Goal: Check status: Check status

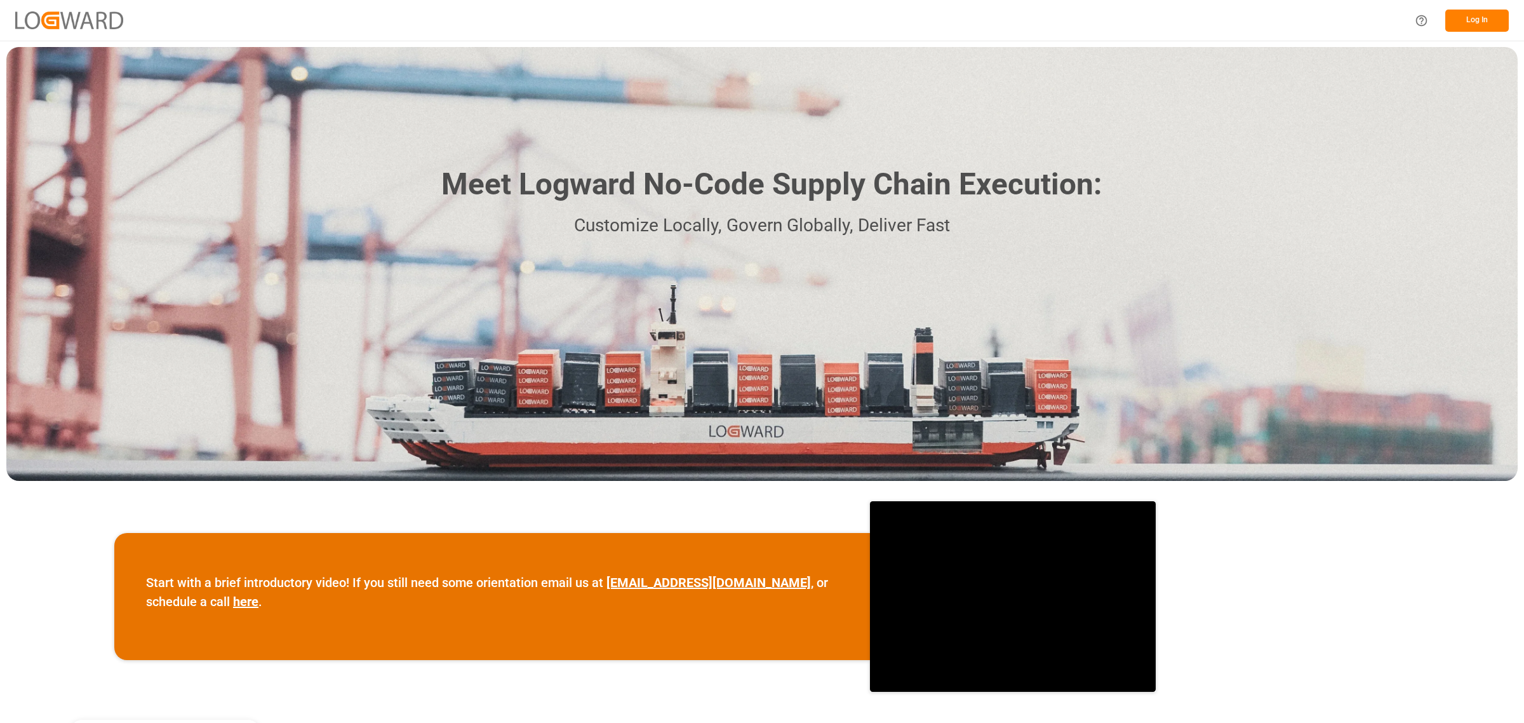
click at [1468, 19] on button "Log In" at bounding box center [1477, 21] width 64 height 22
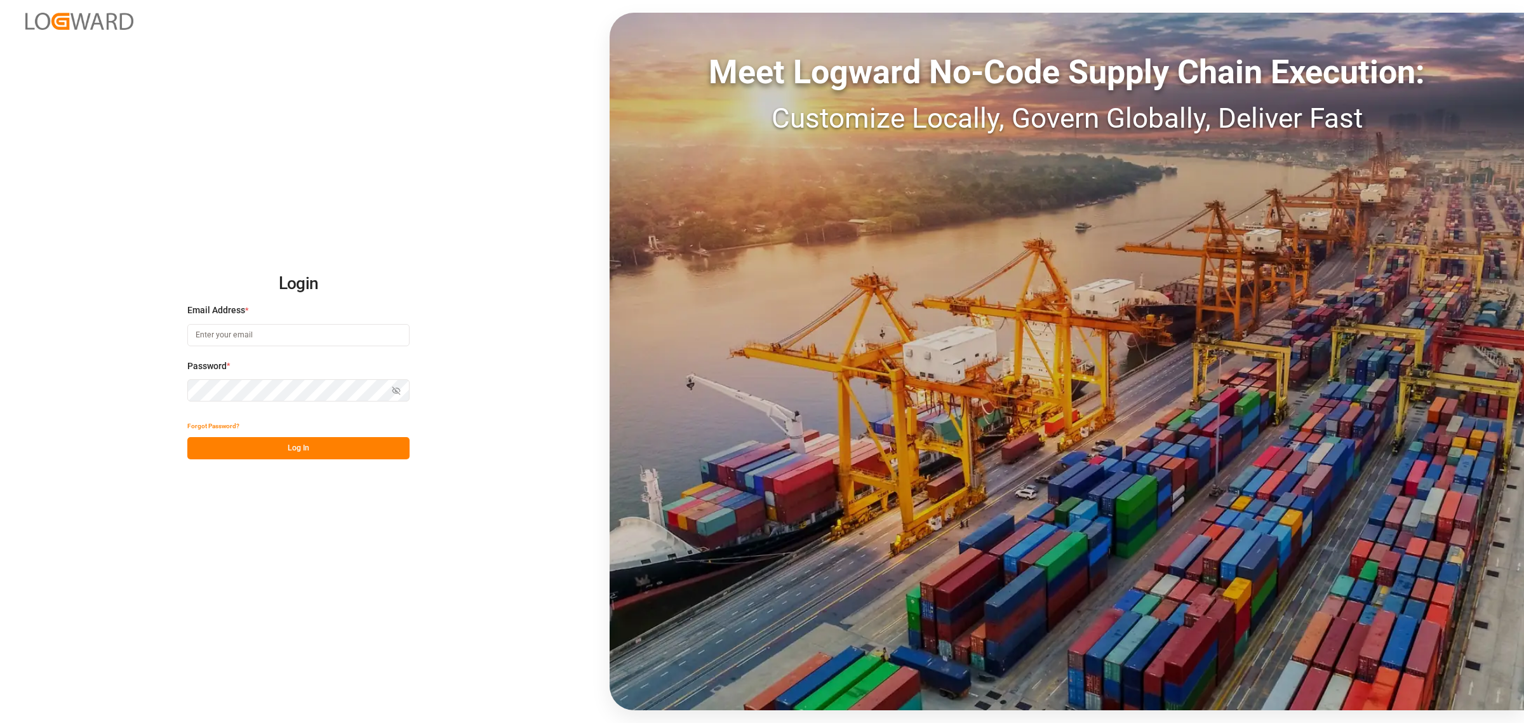
type input "[PERSON_NAME][EMAIL_ADDRESS][PERSON_NAME][DOMAIN_NAME]"
click at [328, 446] on button "Log In" at bounding box center [298, 448] width 222 height 22
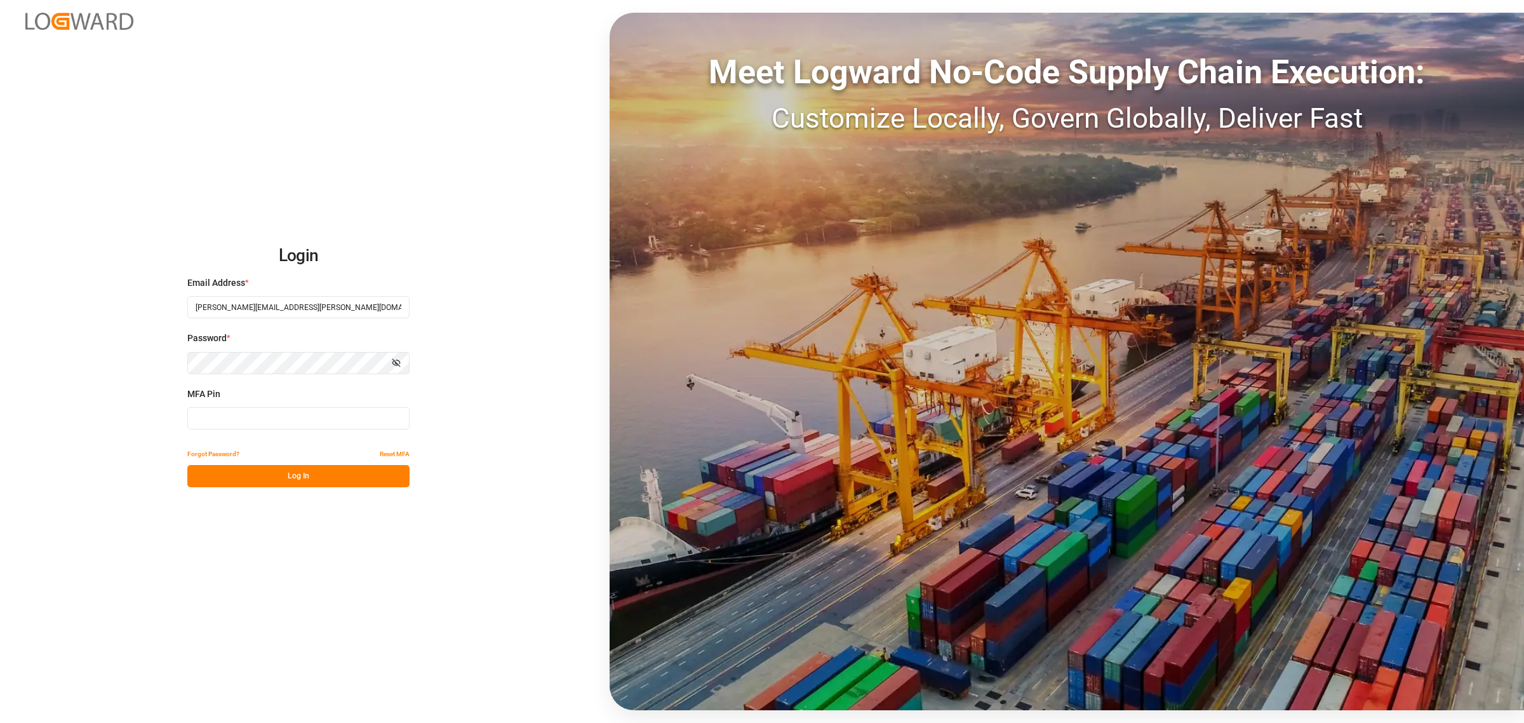
click at [294, 413] on input at bounding box center [298, 418] width 222 height 22
type input "324228"
click at [330, 483] on button "Log In" at bounding box center [298, 476] width 222 height 22
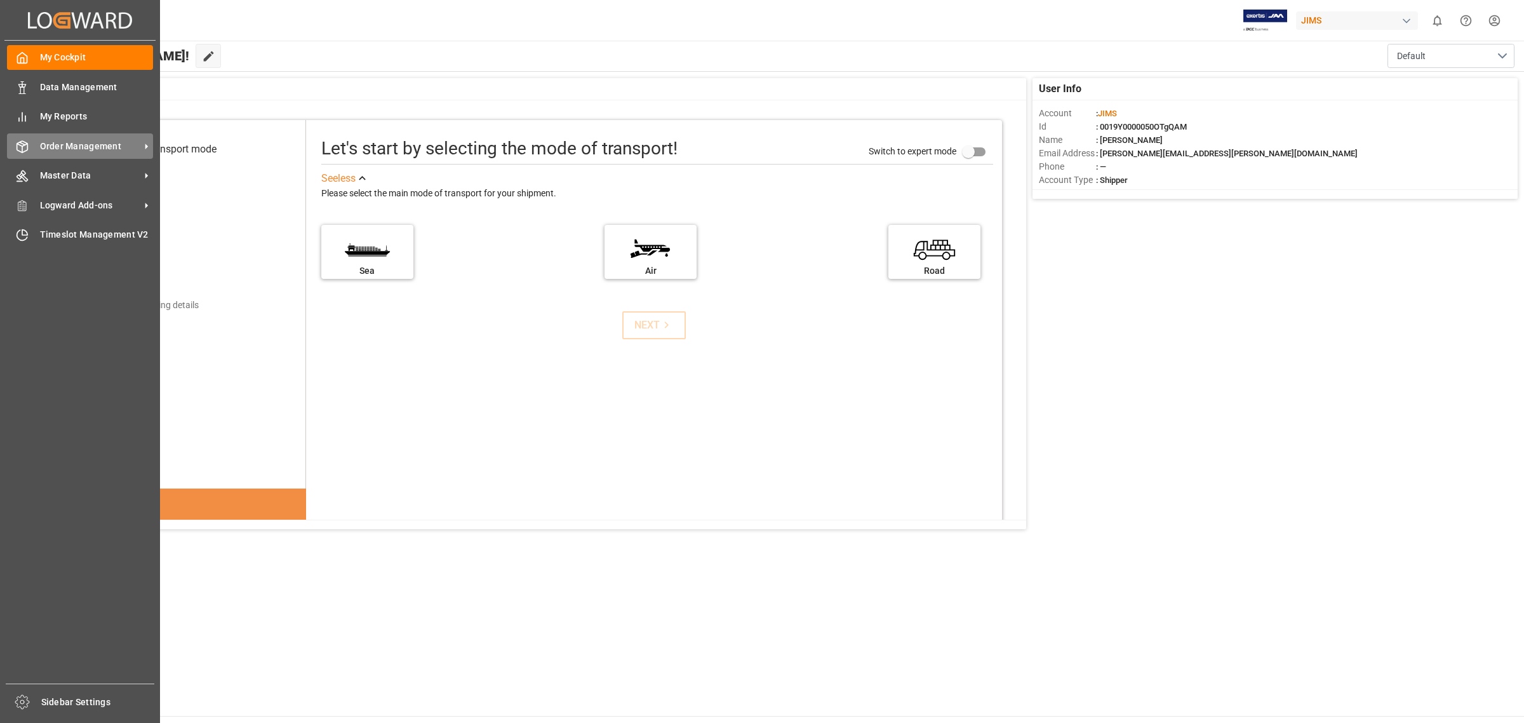
click at [52, 148] on span "Order Management" at bounding box center [90, 146] width 100 height 13
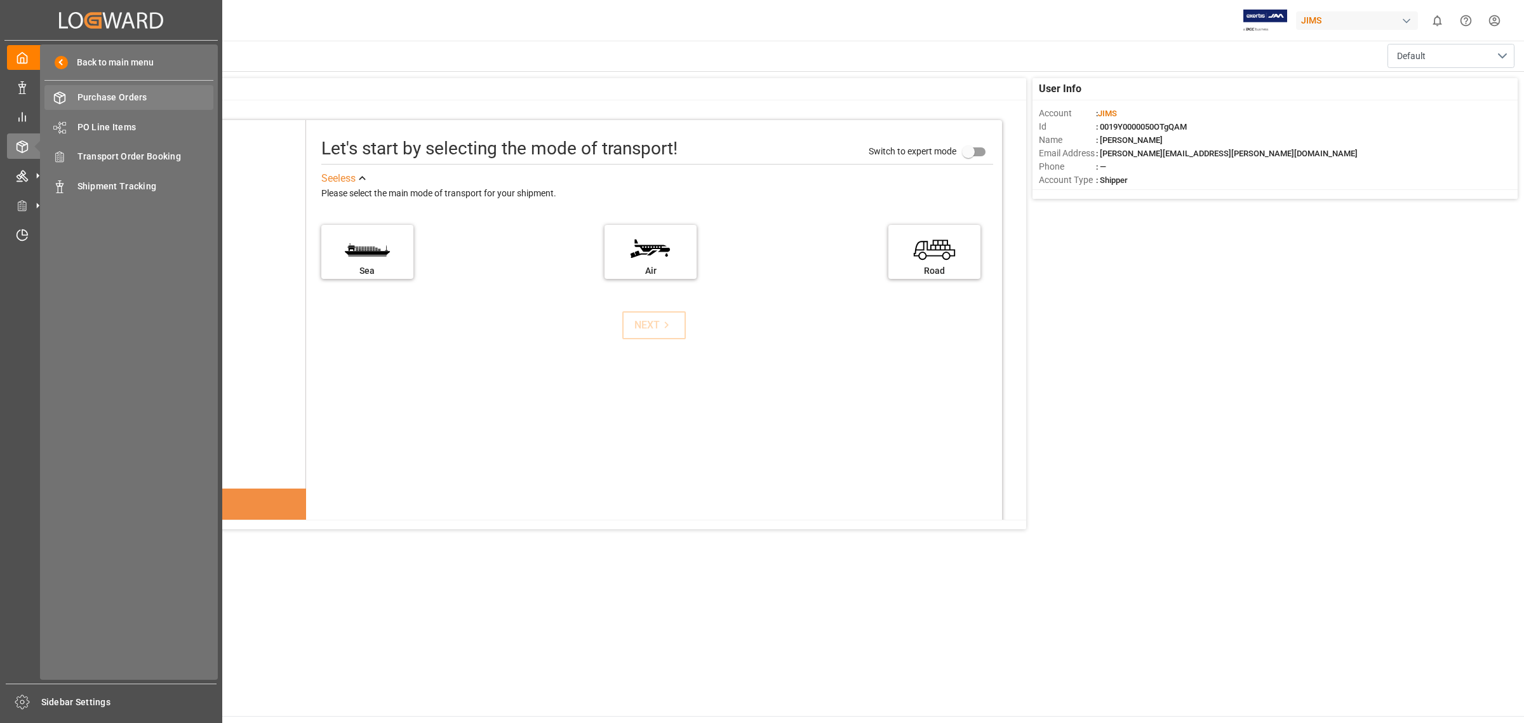
click at [68, 96] on div "Purchase Orders Purchase Orders" at bounding box center [128, 97] width 169 height 25
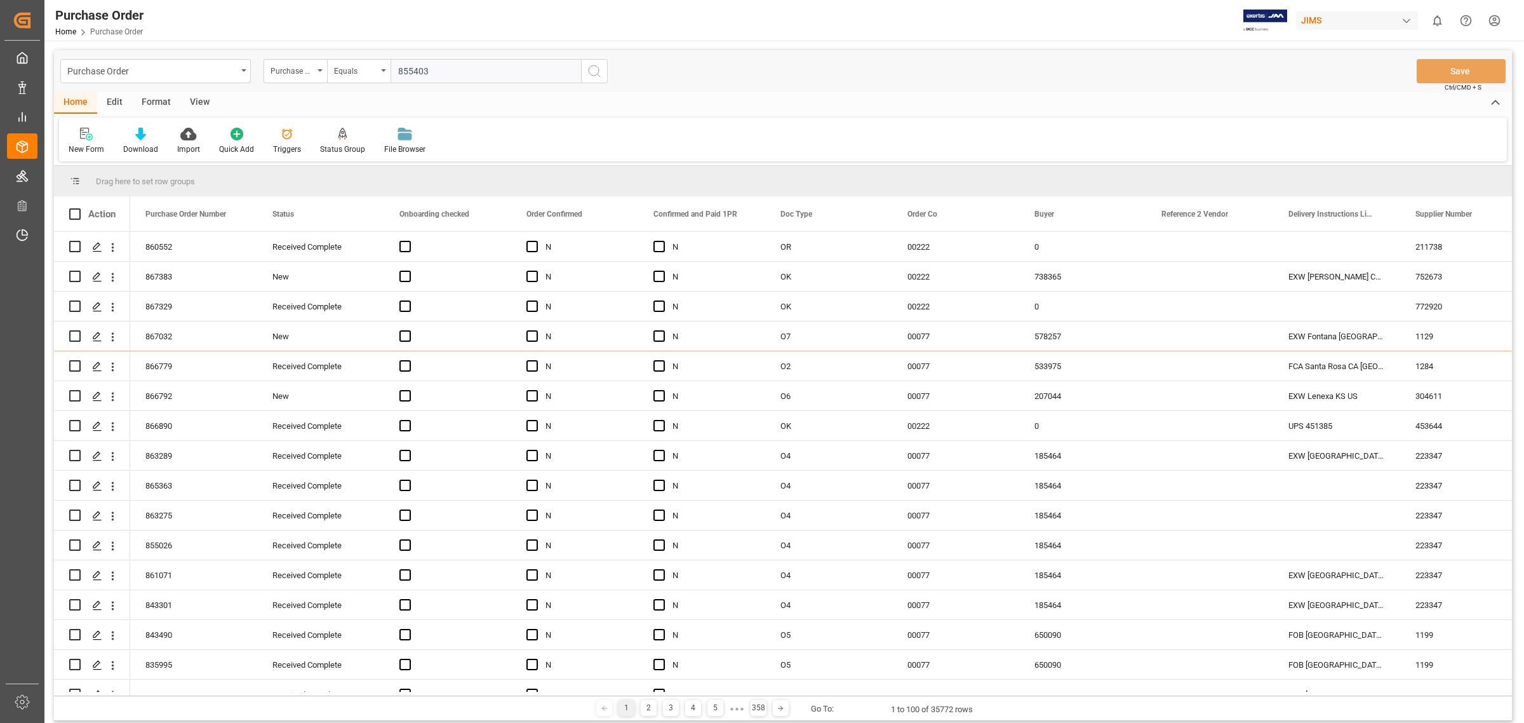
type input "855403"
click at [592, 70] on icon "search button" at bounding box center [594, 71] width 15 height 15
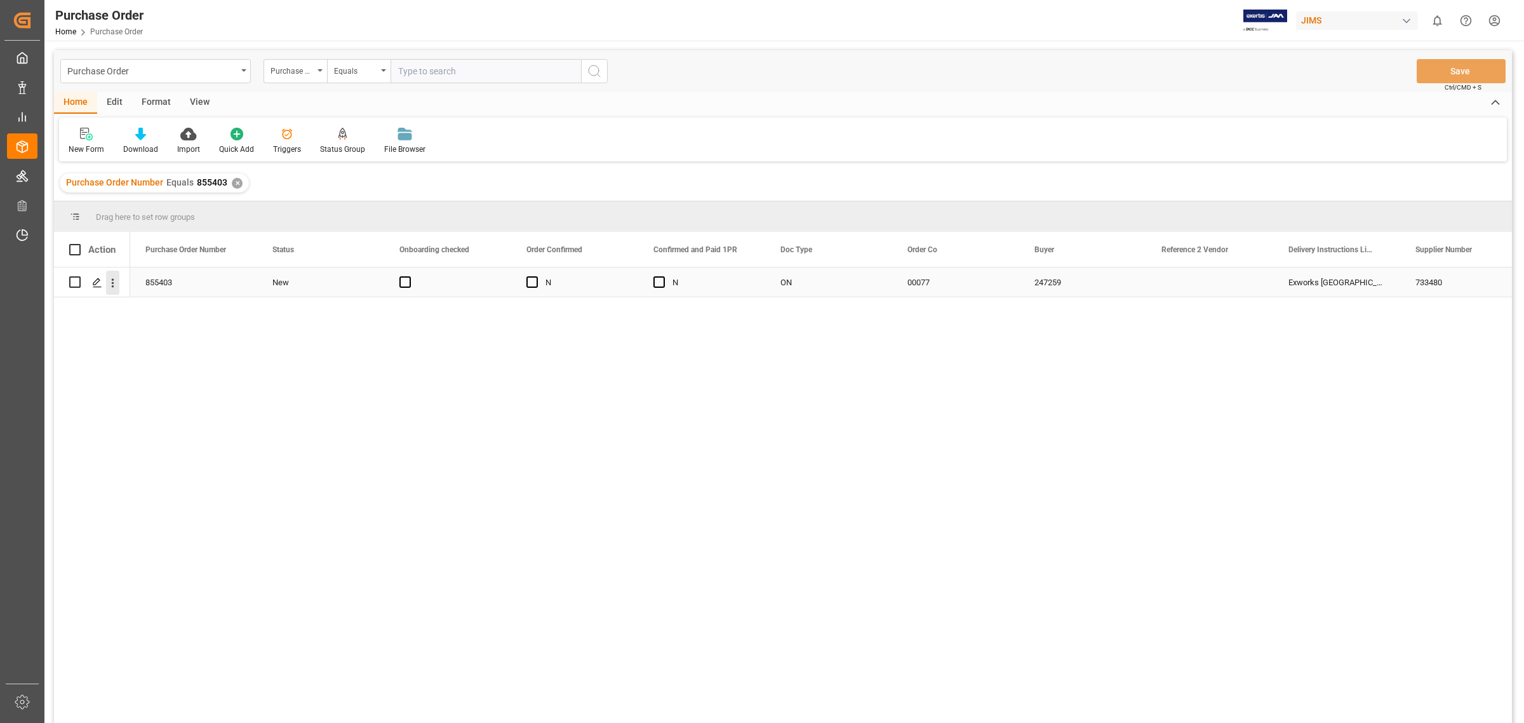
click at [114, 283] on icon "open menu" at bounding box center [112, 282] width 13 height 13
click at [97, 283] on polygon "Press SPACE to select this row." at bounding box center [96, 281] width 6 height 6
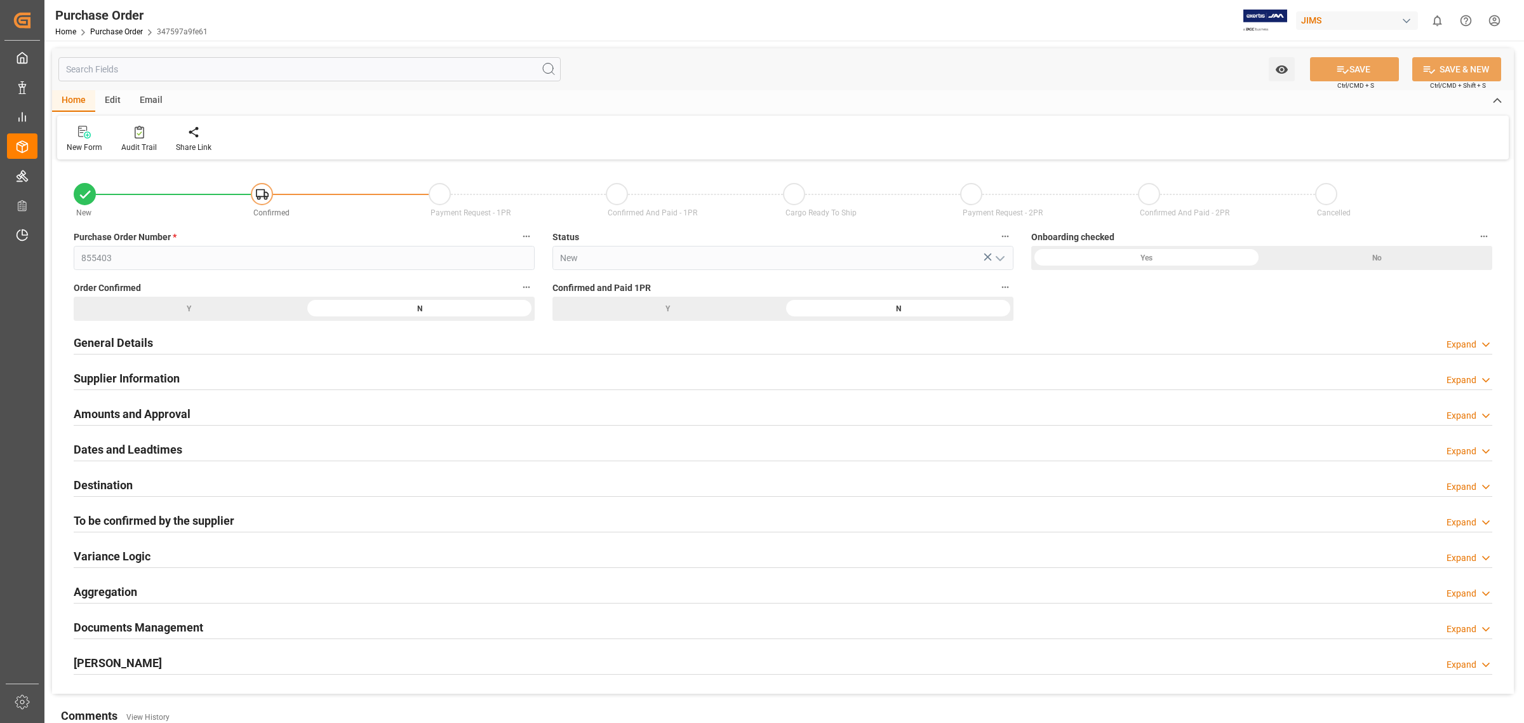
click at [102, 337] on h2 "General Details" at bounding box center [113, 342] width 79 height 17
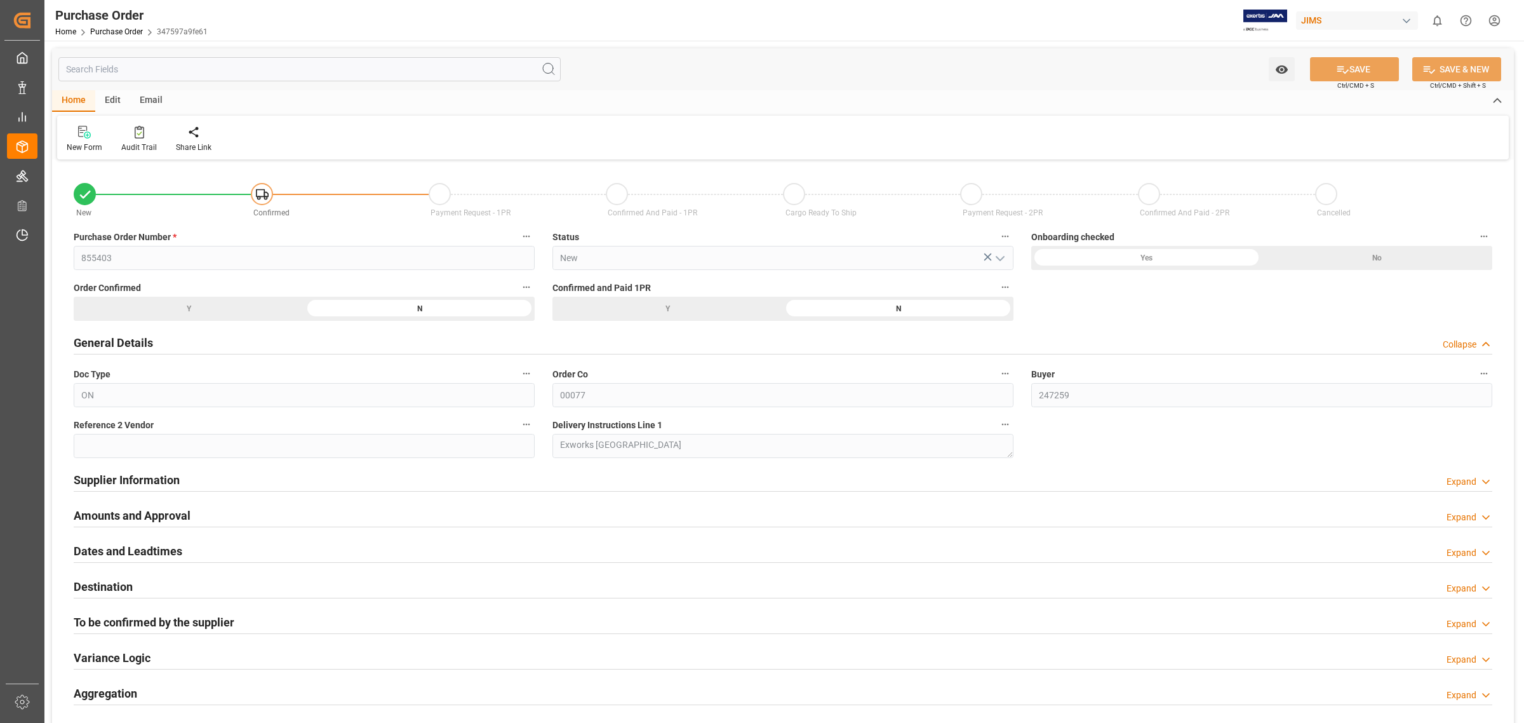
click at [150, 481] on h2 "Supplier Information" at bounding box center [127, 479] width 106 height 17
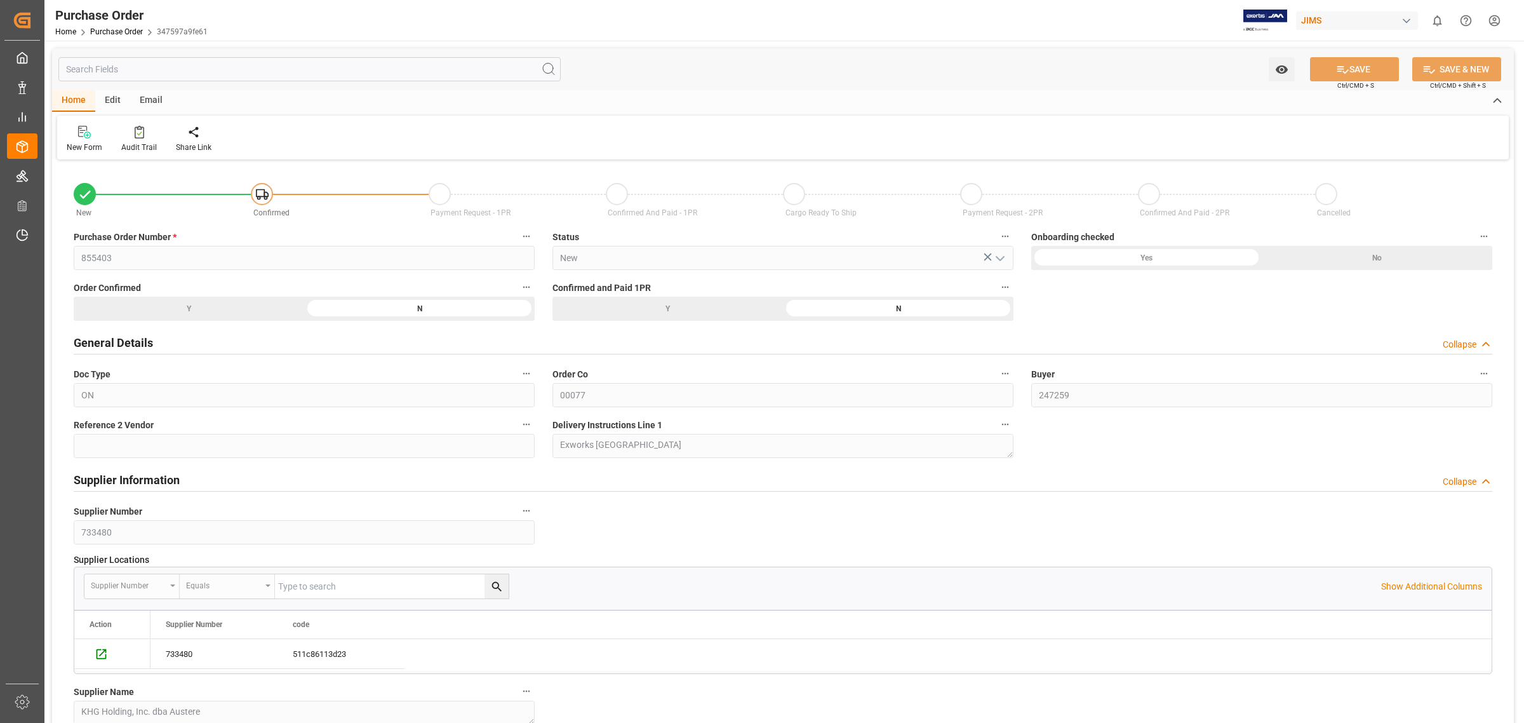
scroll to position [238, 0]
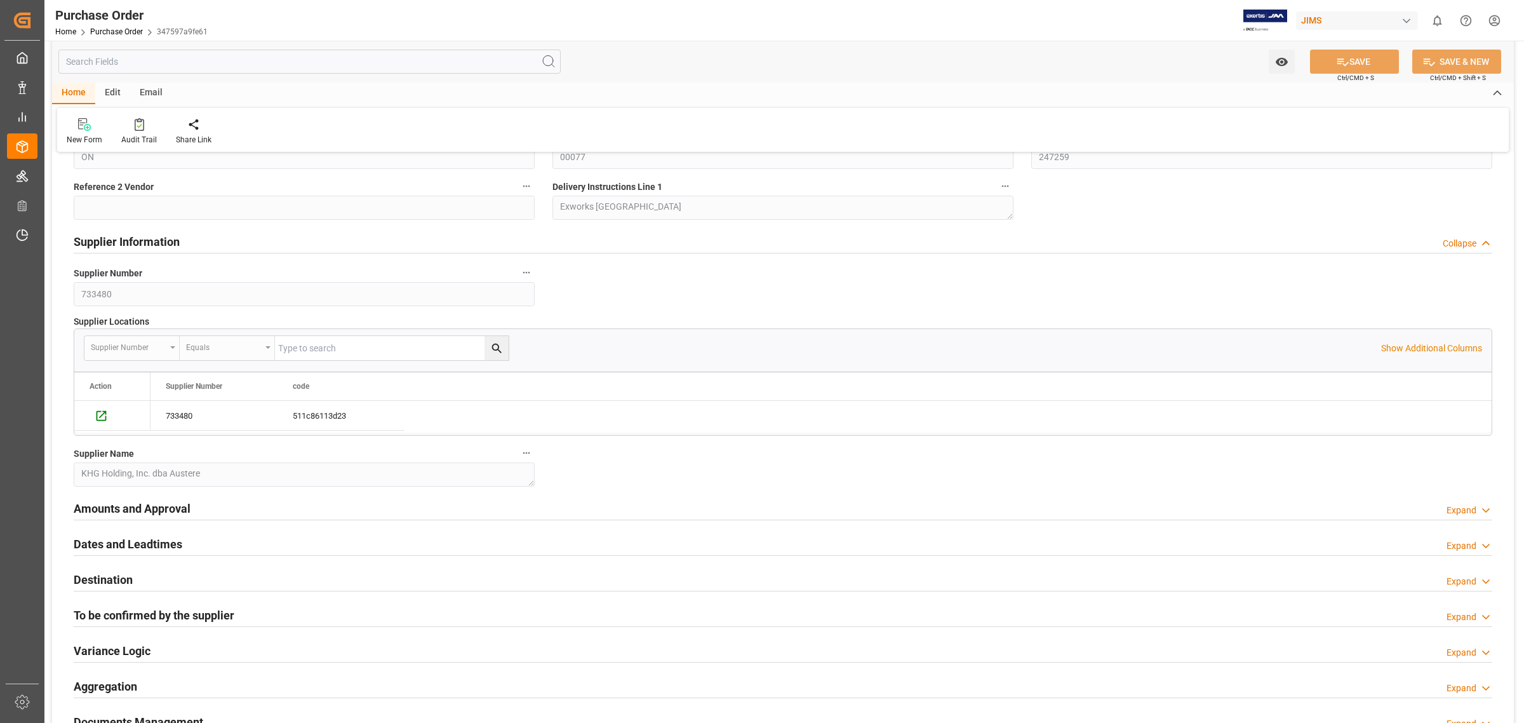
click at [114, 509] on h2 "Amounts and Approval" at bounding box center [132, 508] width 117 height 17
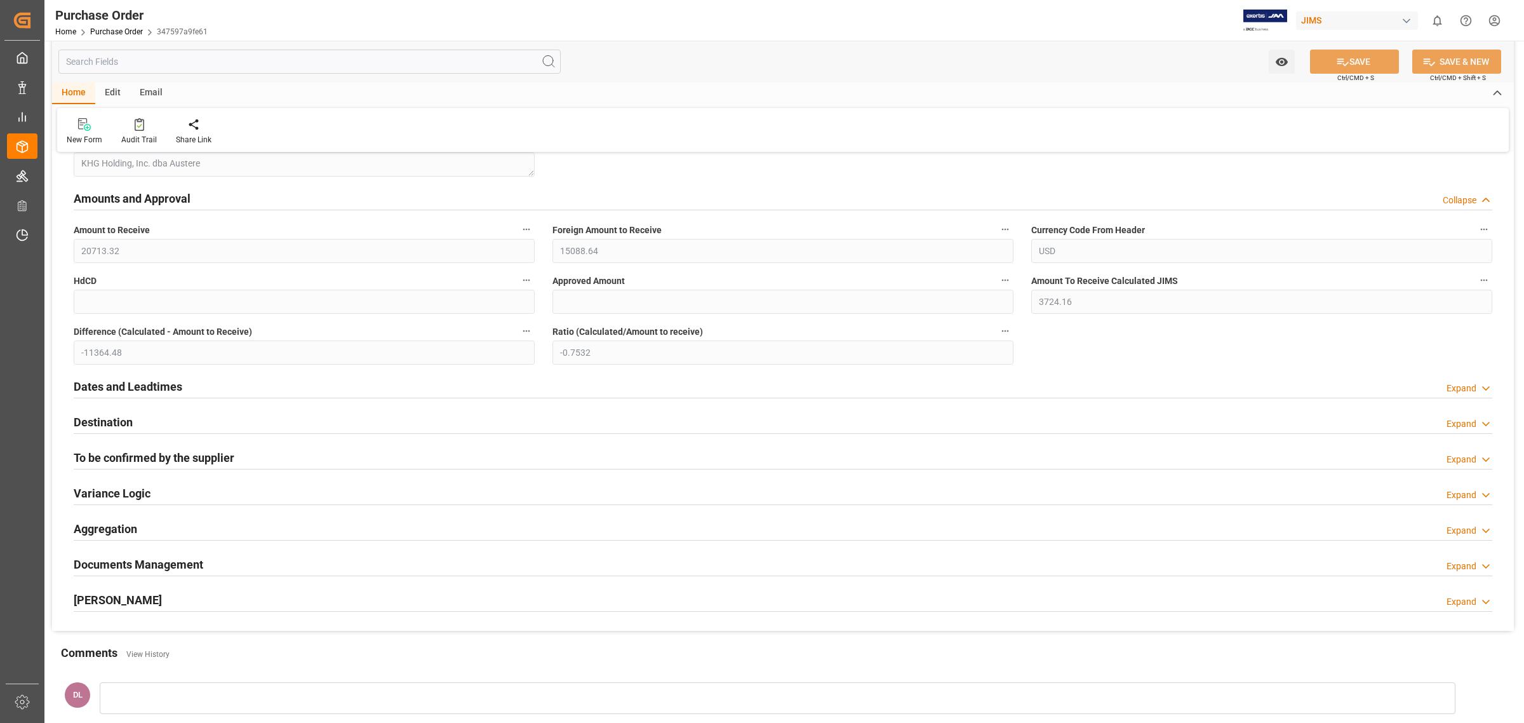
scroll to position [556, 0]
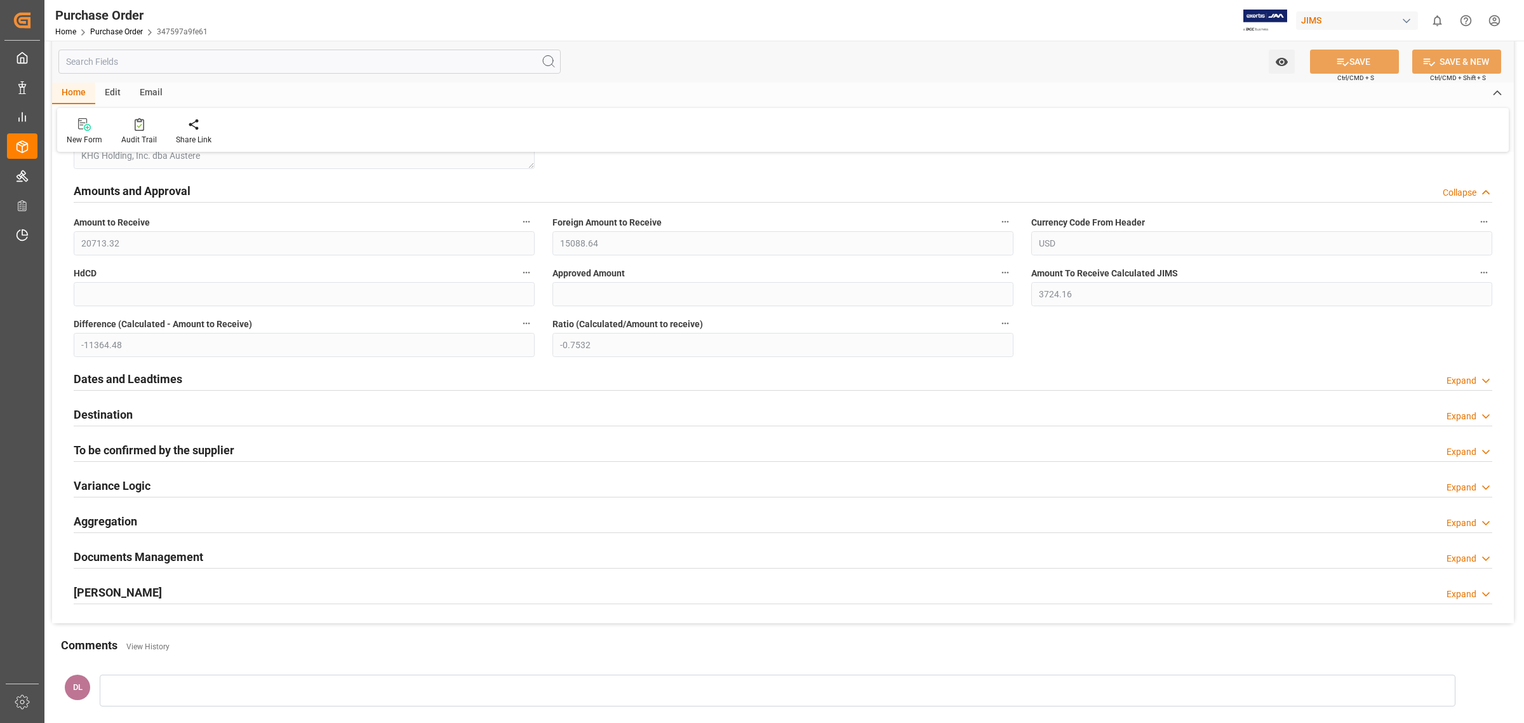
click at [157, 363] on div "Dates and Leadtimes Expand" at bounding box center [783, 379] width 1437 height 36
click at [148, 380] on h2 "Dates and Leadtimes" at bounding box center [128, 378] width 109 height 17
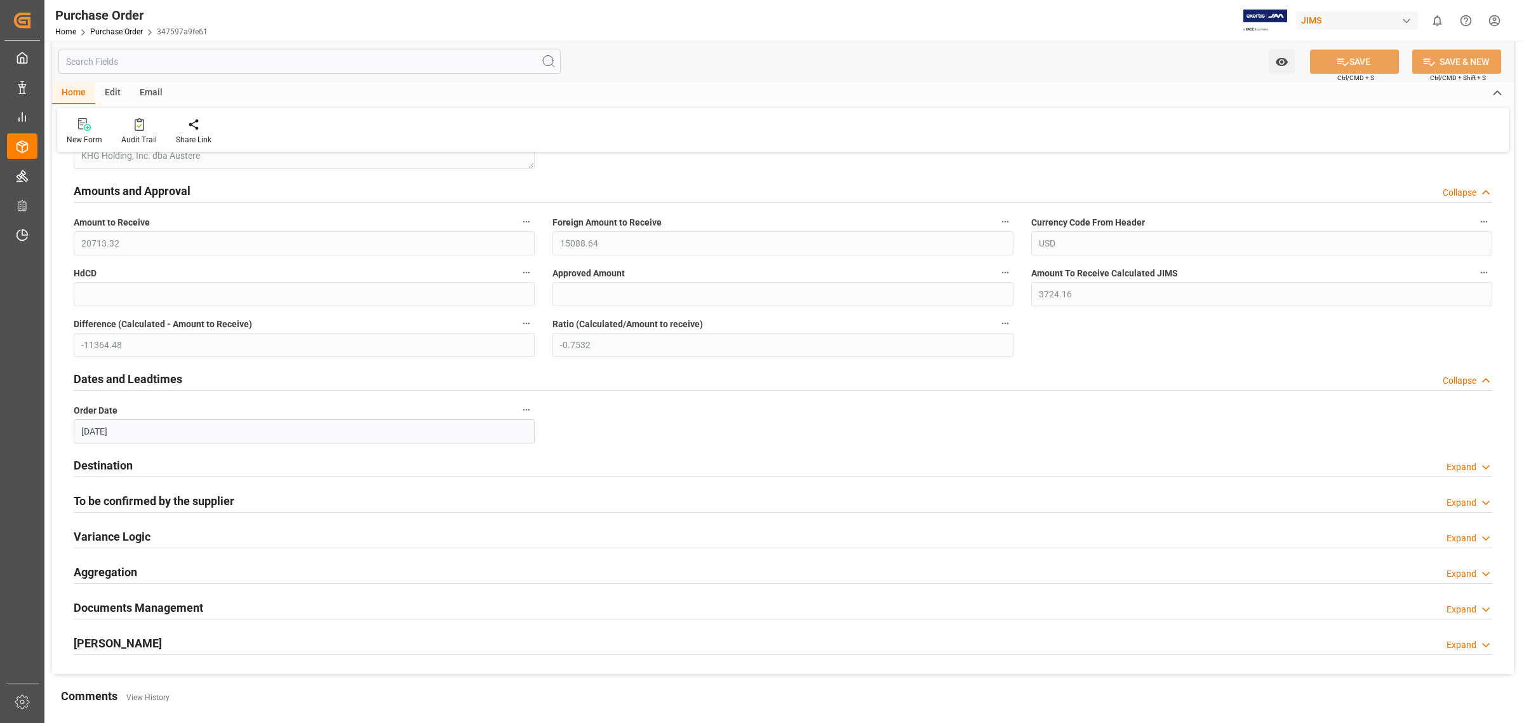
click at [137, 462] on div "Destination Expand" at bounding box center [783, 464] width 1419 height 24
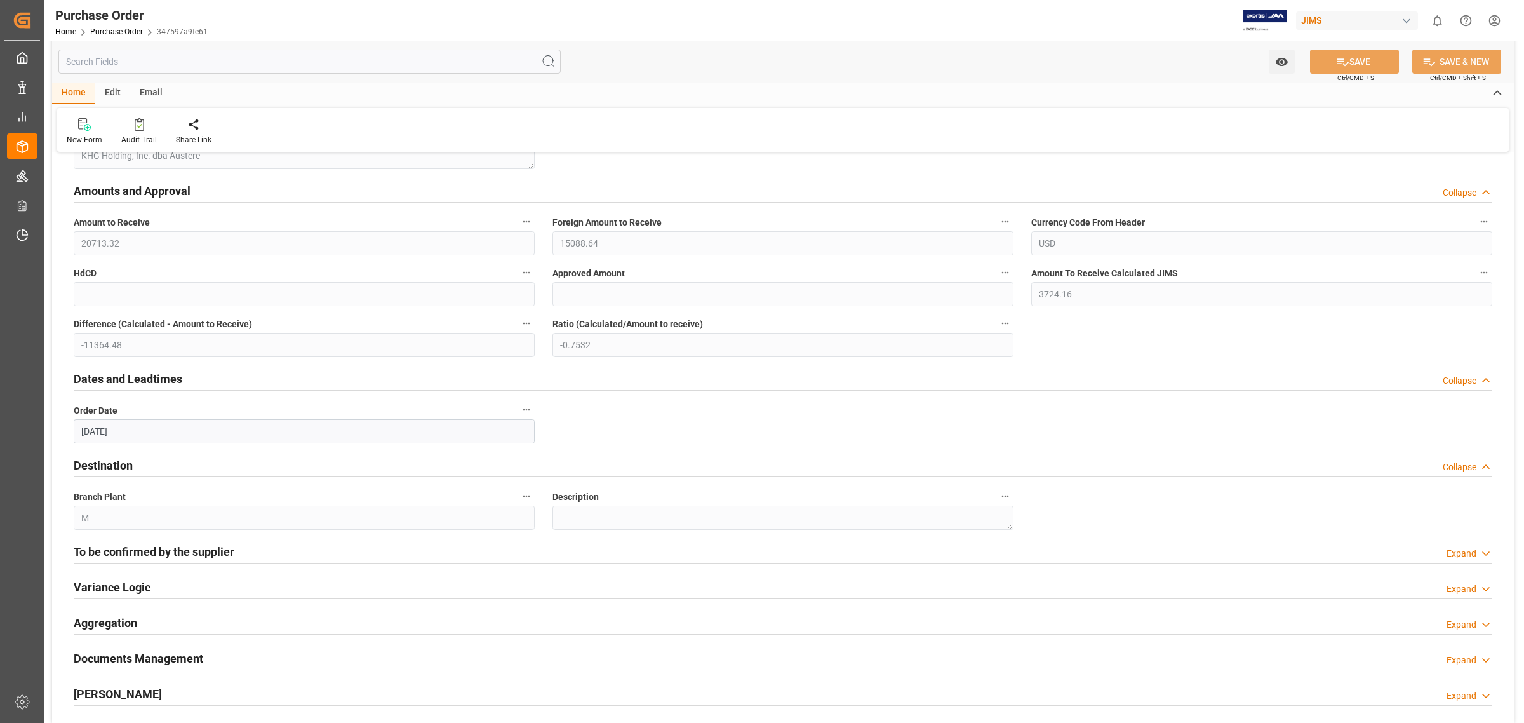
click at [138, 549] on h2 "To be confirmed by the supplier" at bounding box center [154, 551] width 161 height 17
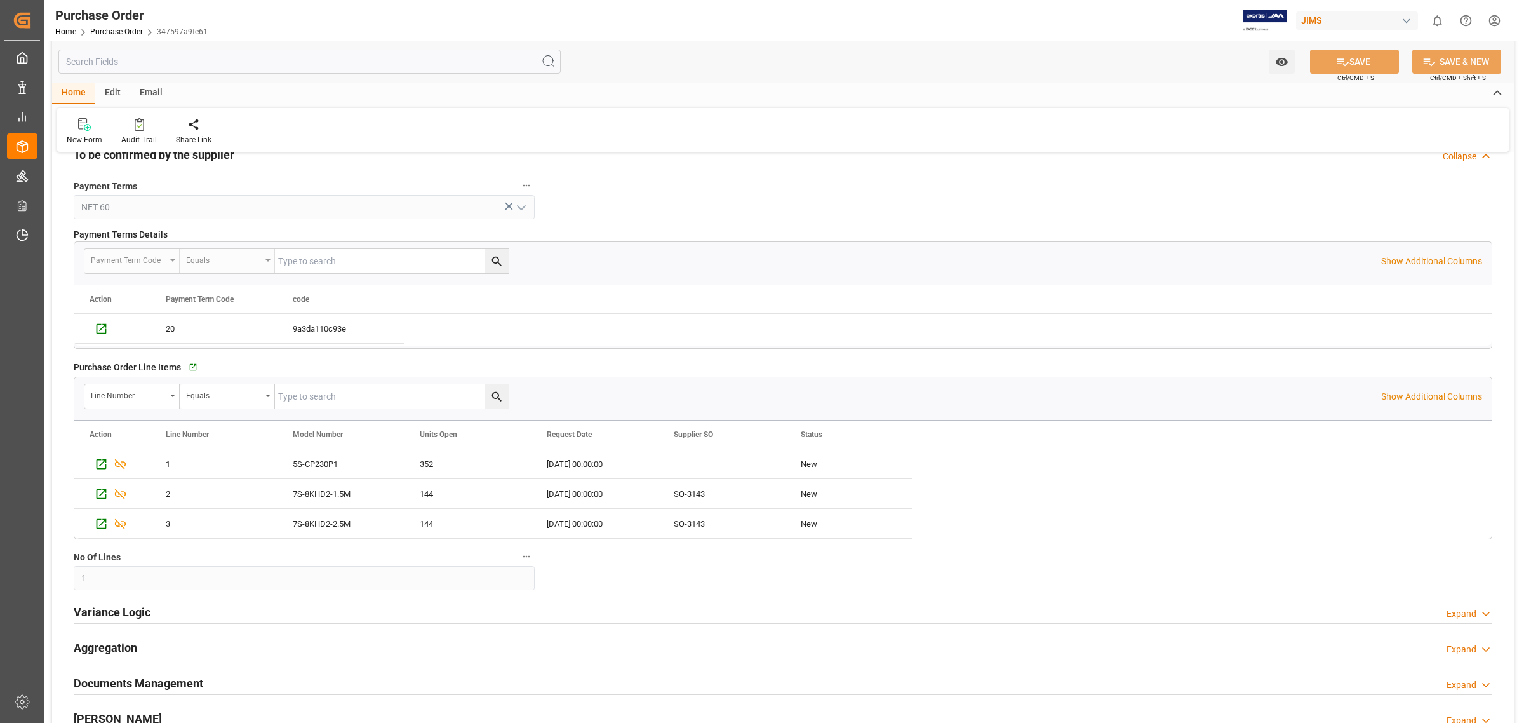
scroll to position [1236, 0]
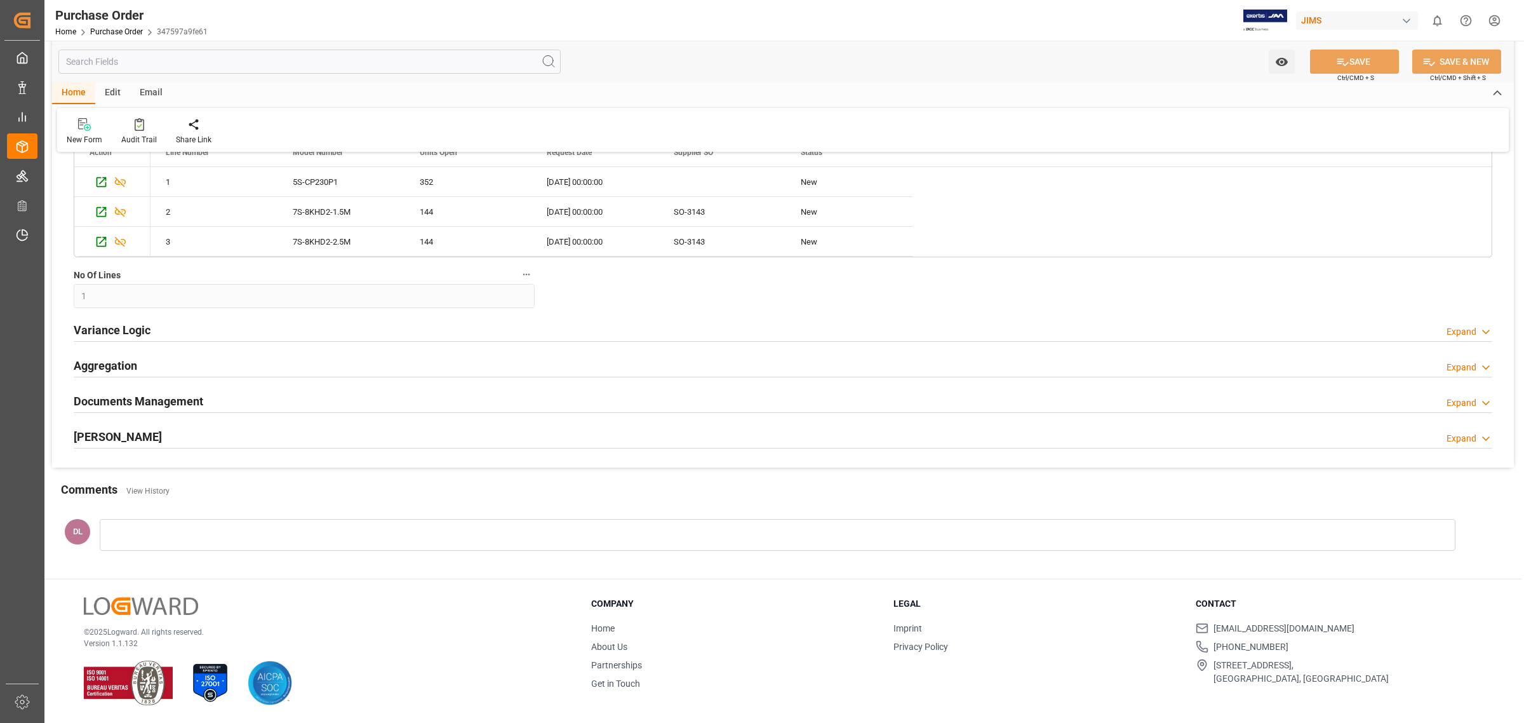
click at [458, 394] on div "Documents Management Expand" at bounding box center [783, 400] width 1419 height 24
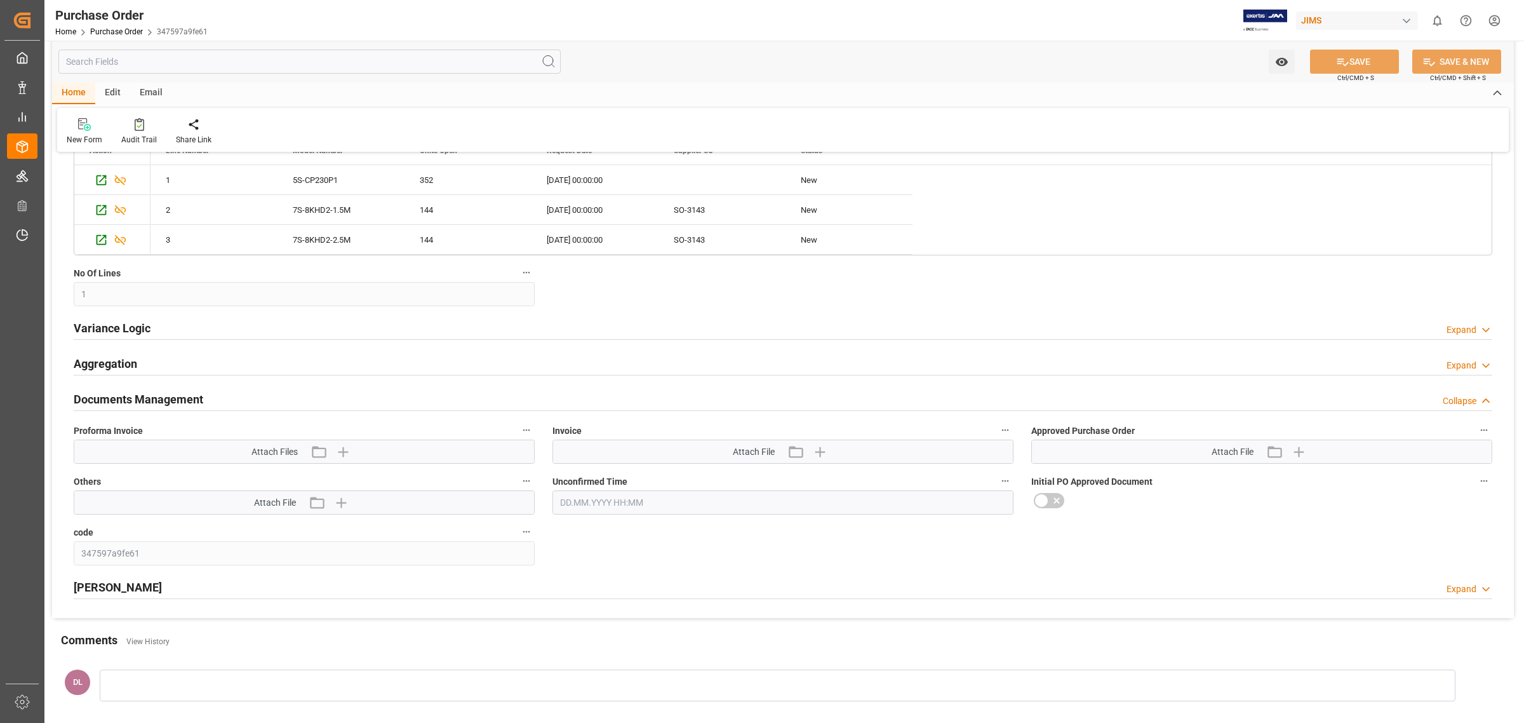
click at [452, 351] on div "Aggregation Expand" at bounding box center [783, 364] width 1437 height 36
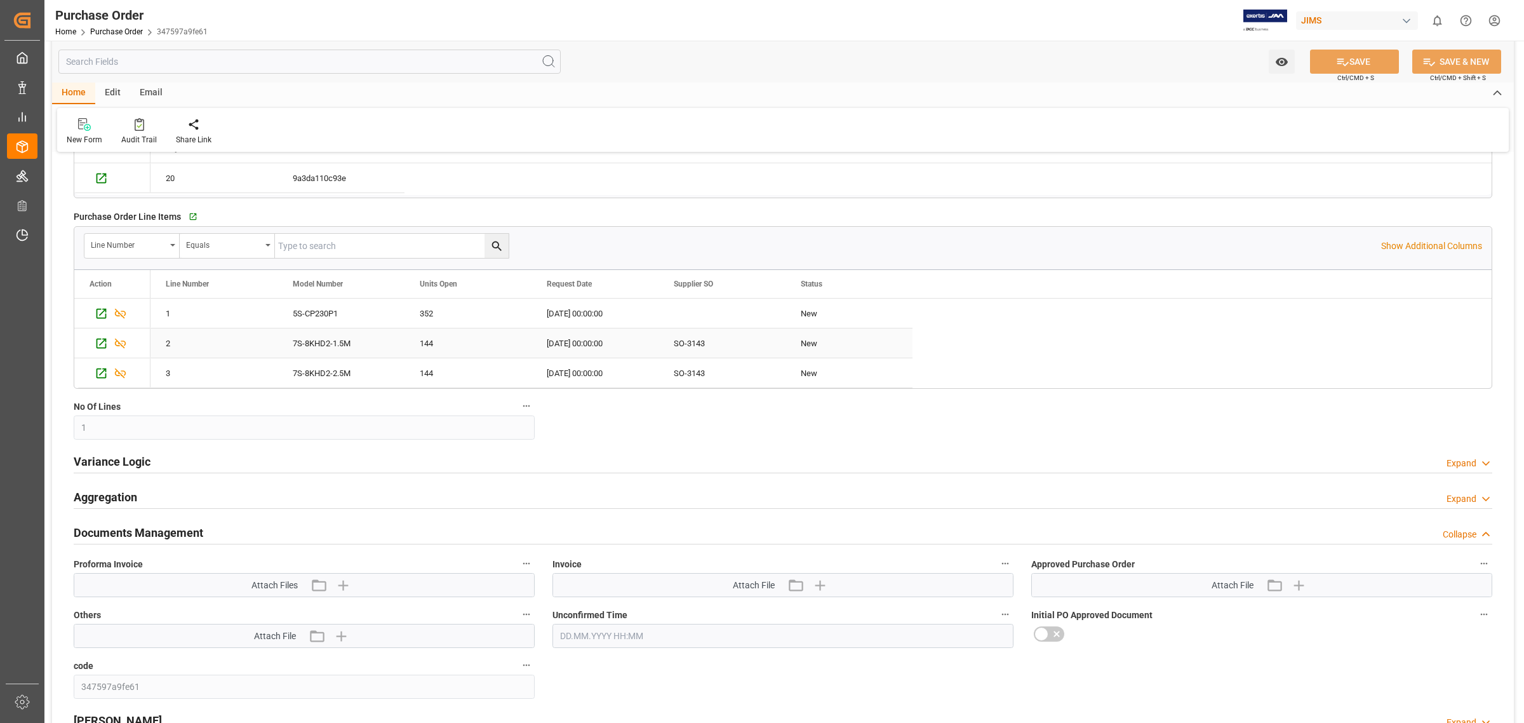
scroll to position [1350, 0]
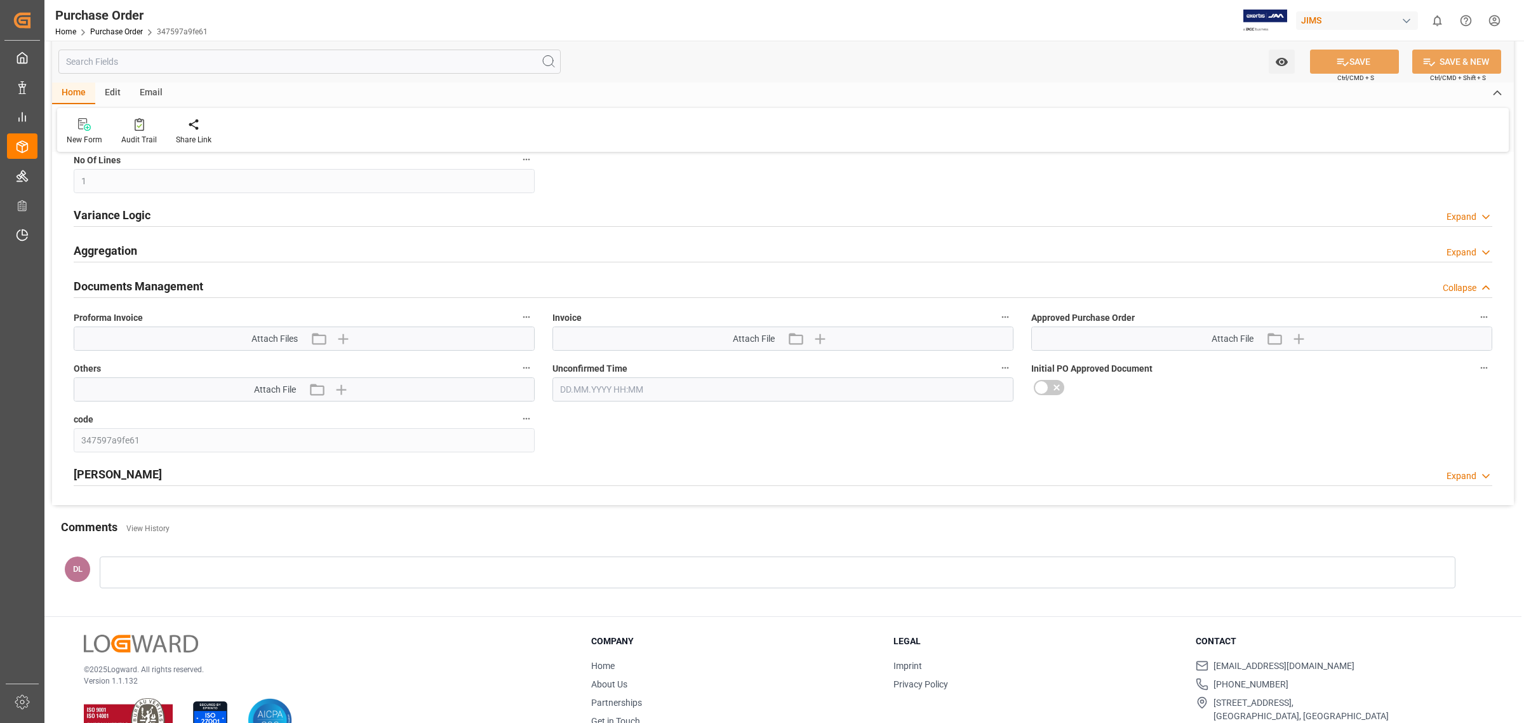
click at [300, 250] on div "Aggregation Expand" at bounding box center [783, 250] width 1419 height 24
click at [1329, 211] on div "Variance Logic Expand" at bounding box center [783, 214] width 1419 height 24
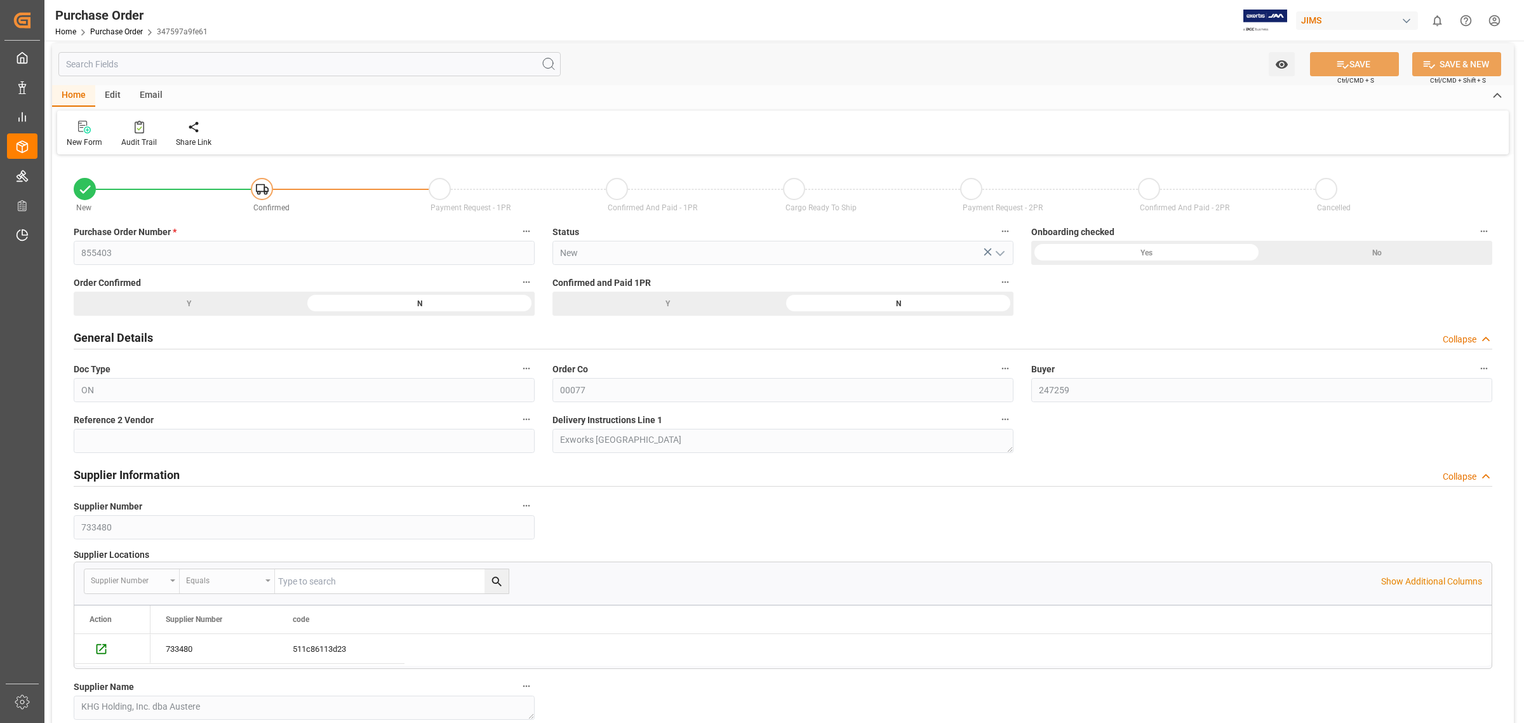
scroll to position [0, 0]
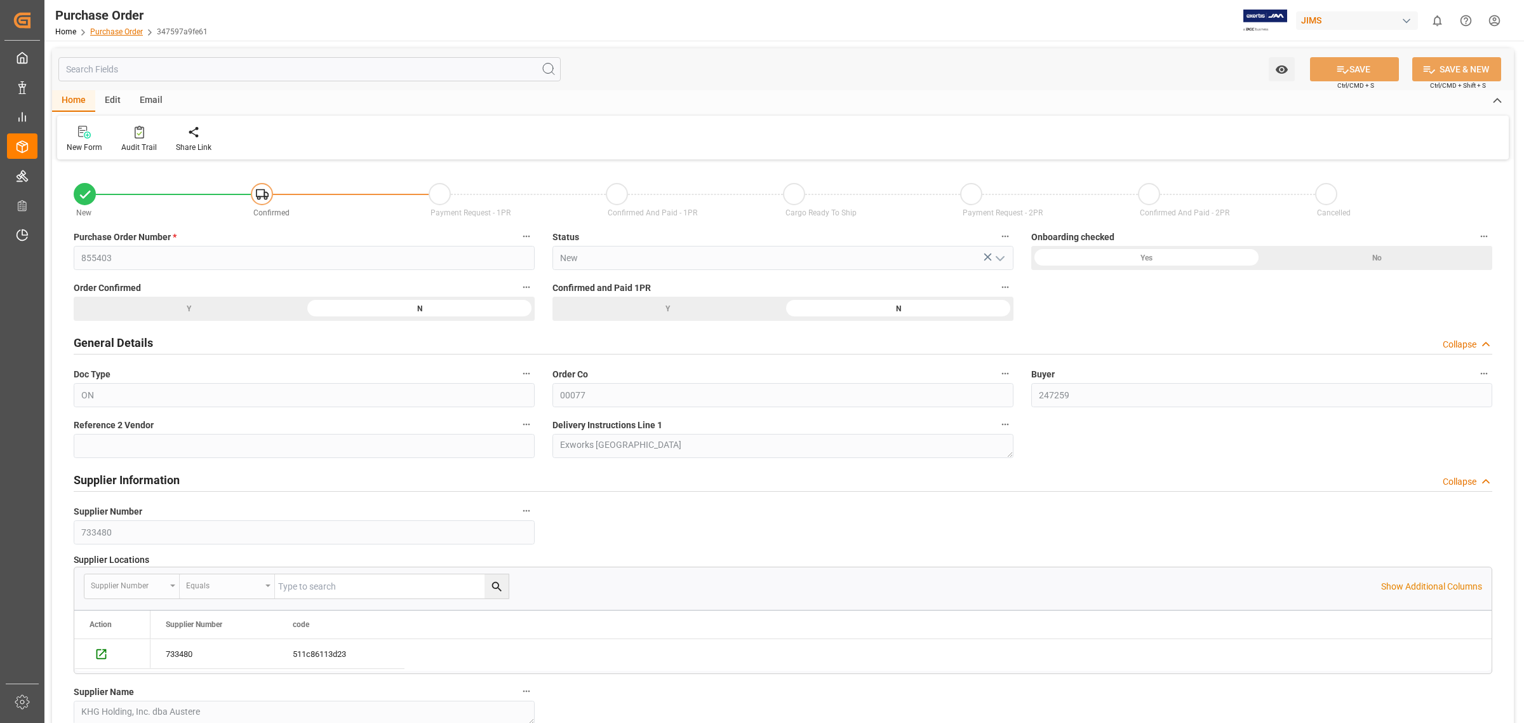
click at [121, 27] on link "Purchase Order" at bounding box center [116, 31] width 53 height 9
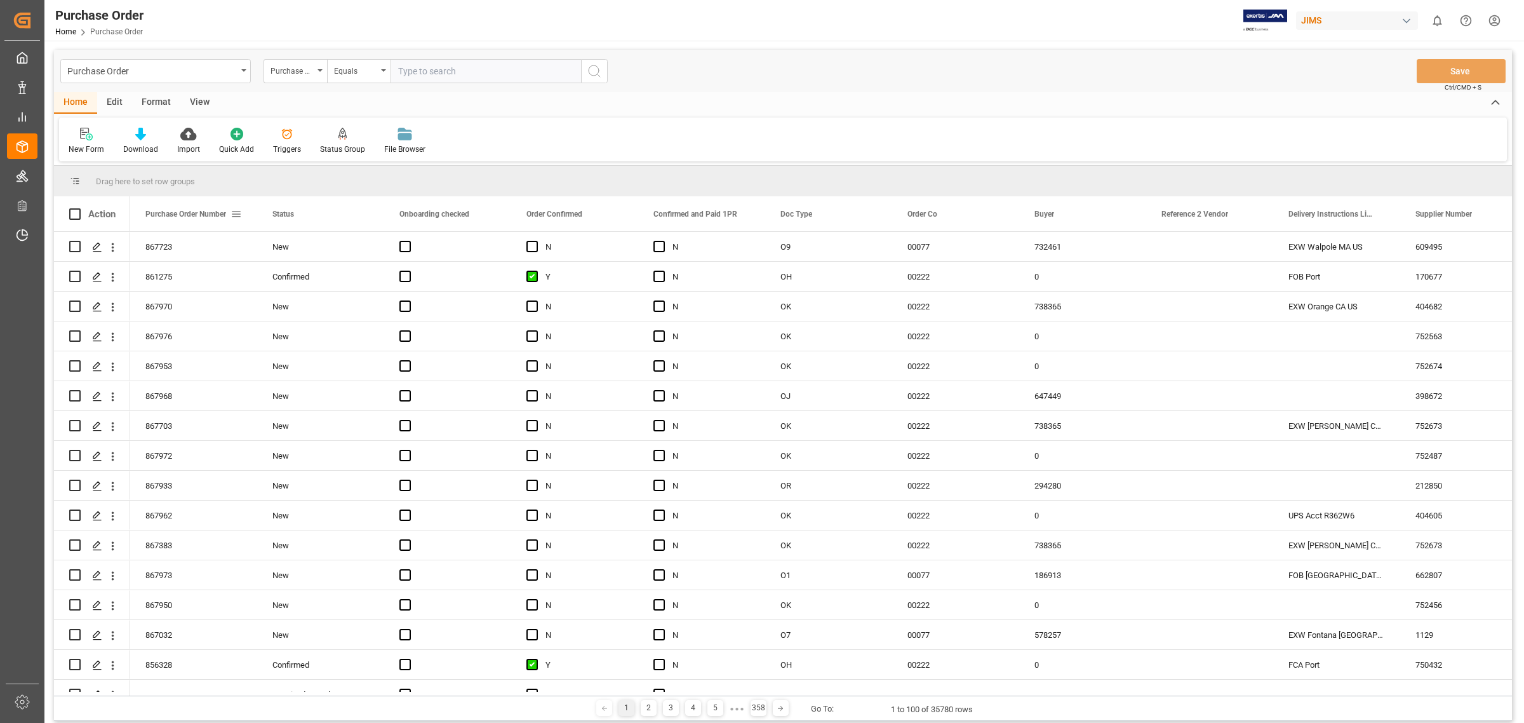
click at [239, 211] on span at bounding box center [236, 213] width 11 height 11
click at [160, 208] on div "Purchase Order Number" at bounding box center [187, 213] width 85 height 35
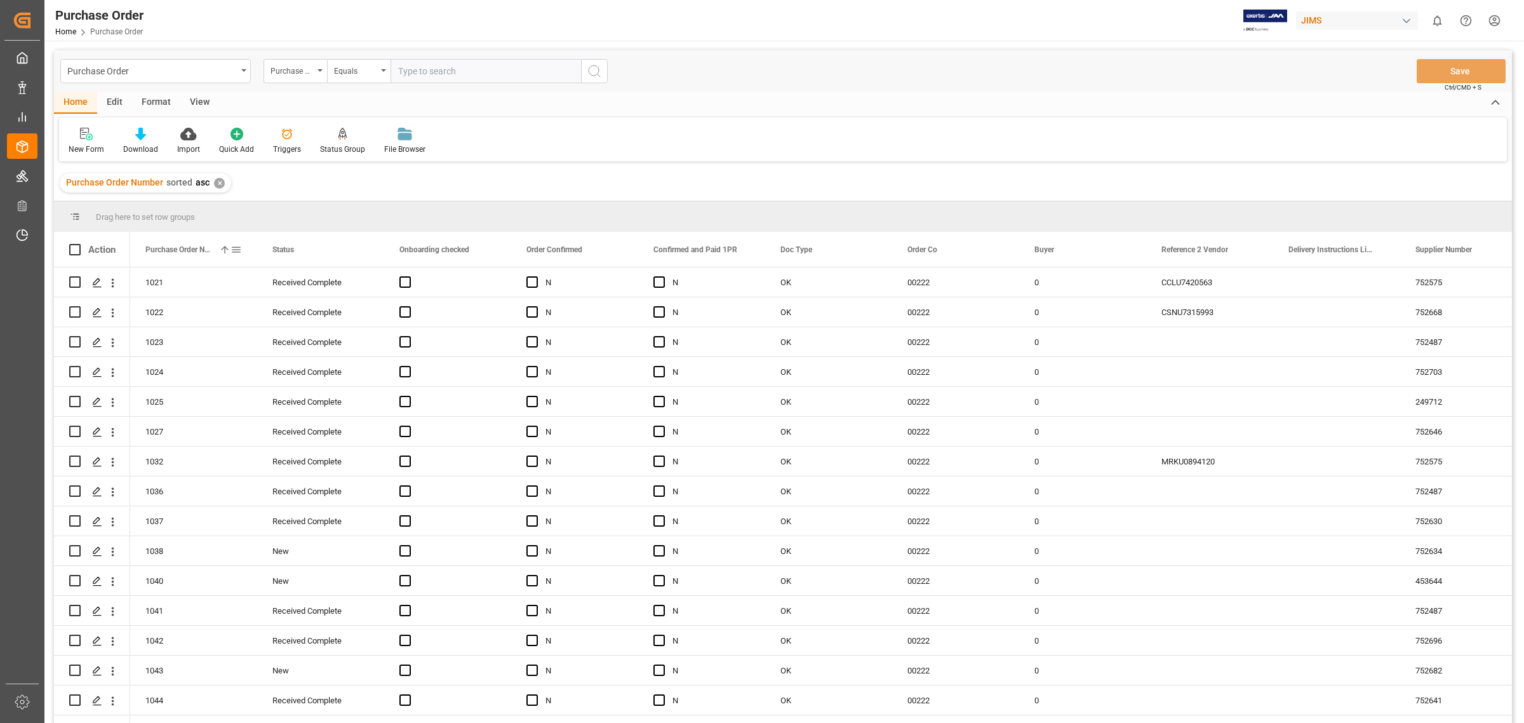
click at [163, 248] on span "Purchase Order Number" at bounding box center [179, 249] width 69 height 9
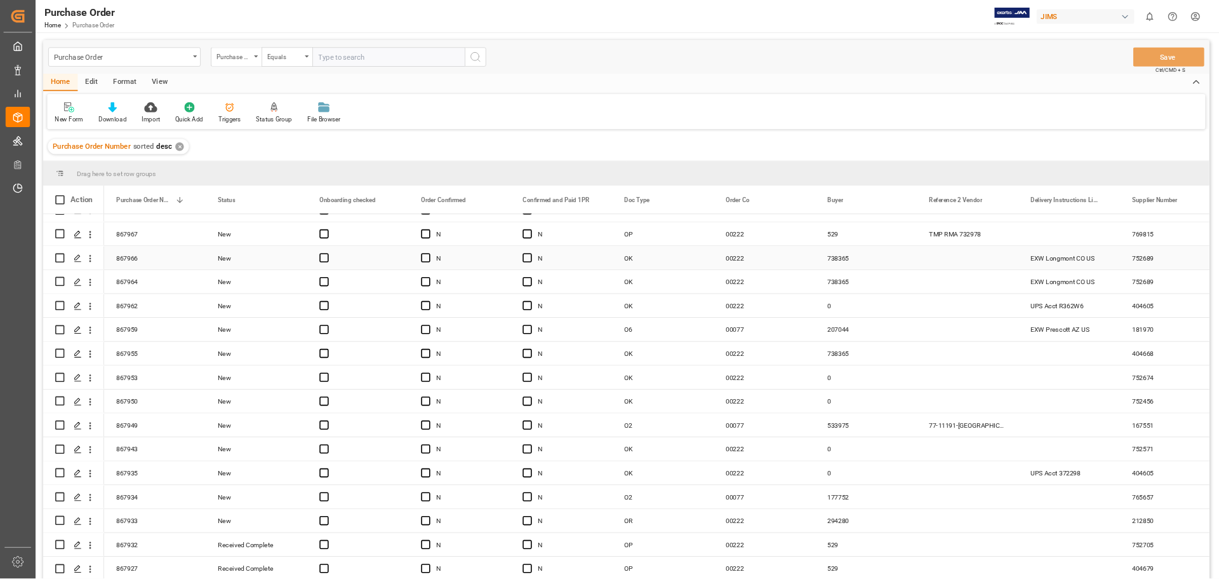
scroll to position [170, 0]
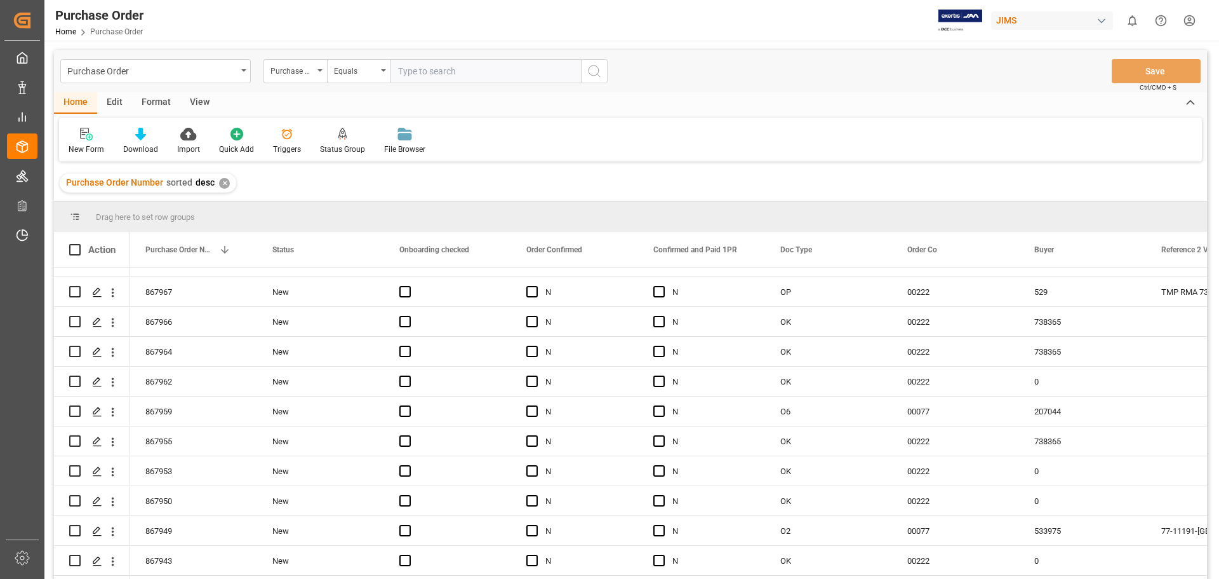
click at [483, 73] on input "text" at bounding box center [486, 71] width 191 height 24
type input "855403"
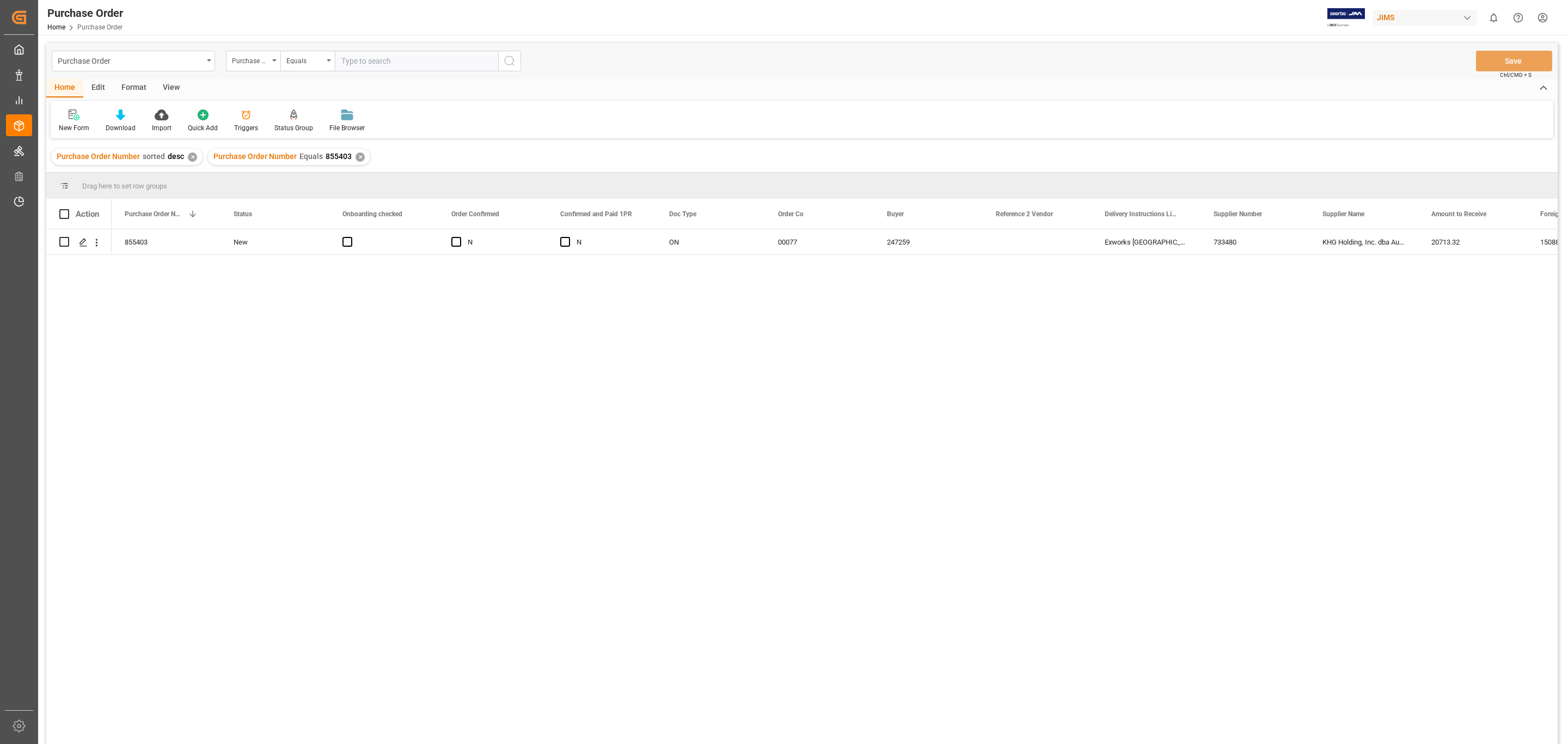
click at [718, 435] on div "855403 New N N ON 00077 247259 Exworks [GEOGRAPHIC_DATA] 733480 KHG Holding, In…" at bounding box center [834, 489] width 1446 height 521
drag, startPoint x: 1490, startPoint y: 261, endPoint x: 945, endPoint y: 303, distance: 546.6
click at [945, 303] on div "855403 New N N ON 00077 247259 Exworks [GEOGRAPHIC_DATA] 733480 KHG Holding, In…" at bounding box center [834, 489] width 1446 height 521
click at [1307, 243] on div "20713.32" at bounding box center [1472, 241] width 109 height 25
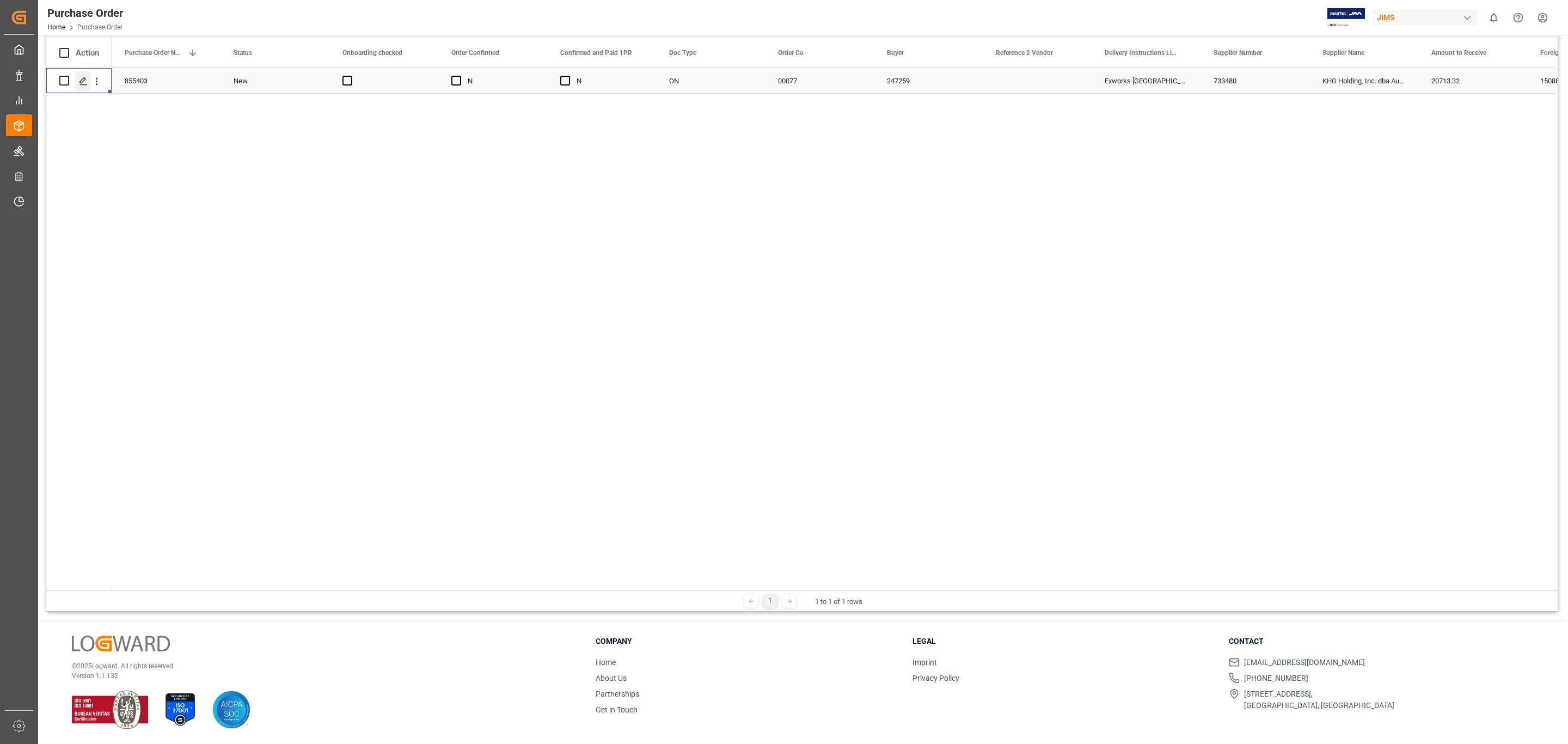
click at [83, 78] on icon "Press SPACE to select this row." at bounding box center [83, 81] width 9 height 9
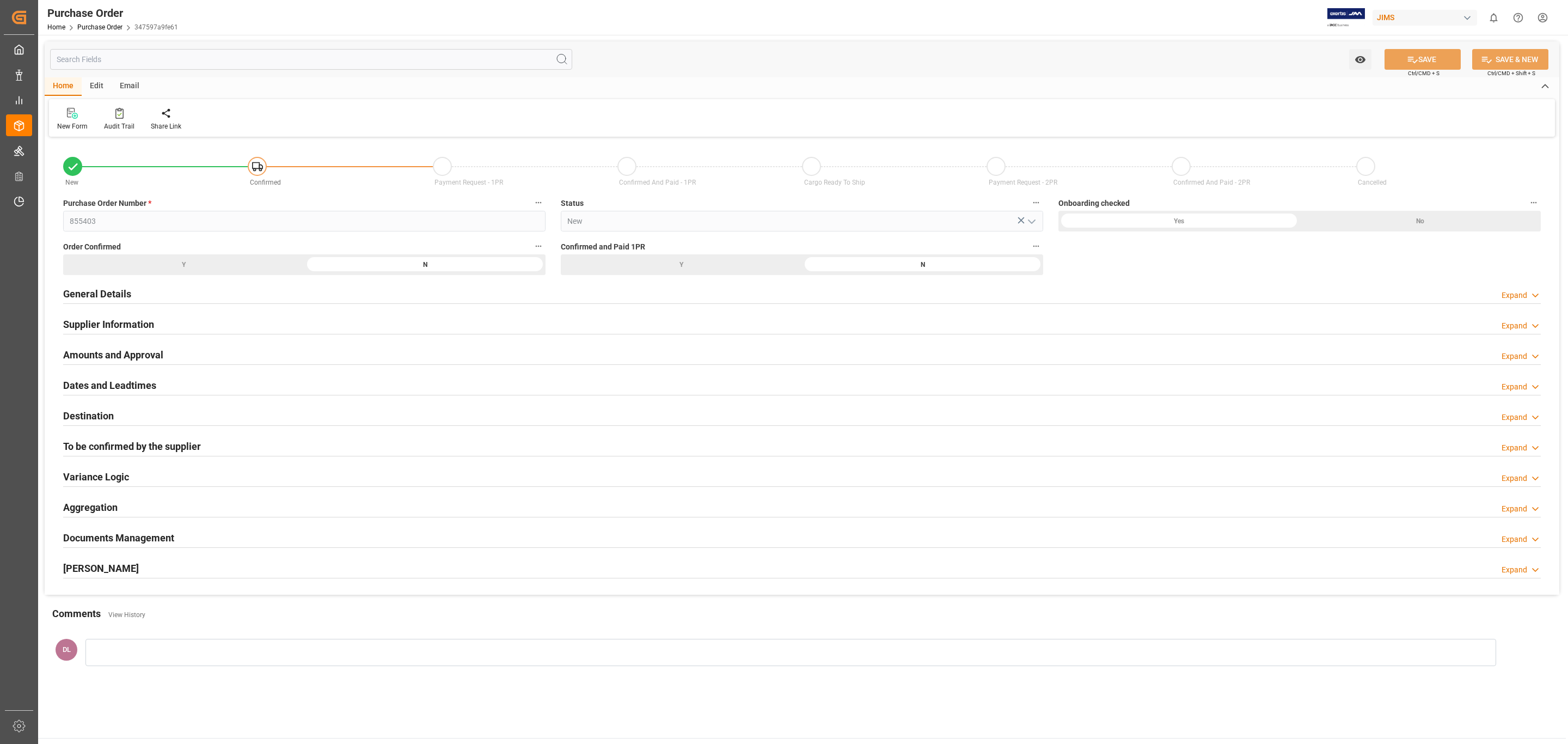
click at [285, 292] on div "General Details Expand" at bounding box center [802, 293] width 1478 height 21
